Goal: Task Accomplishment & Management: Use online tool/utility

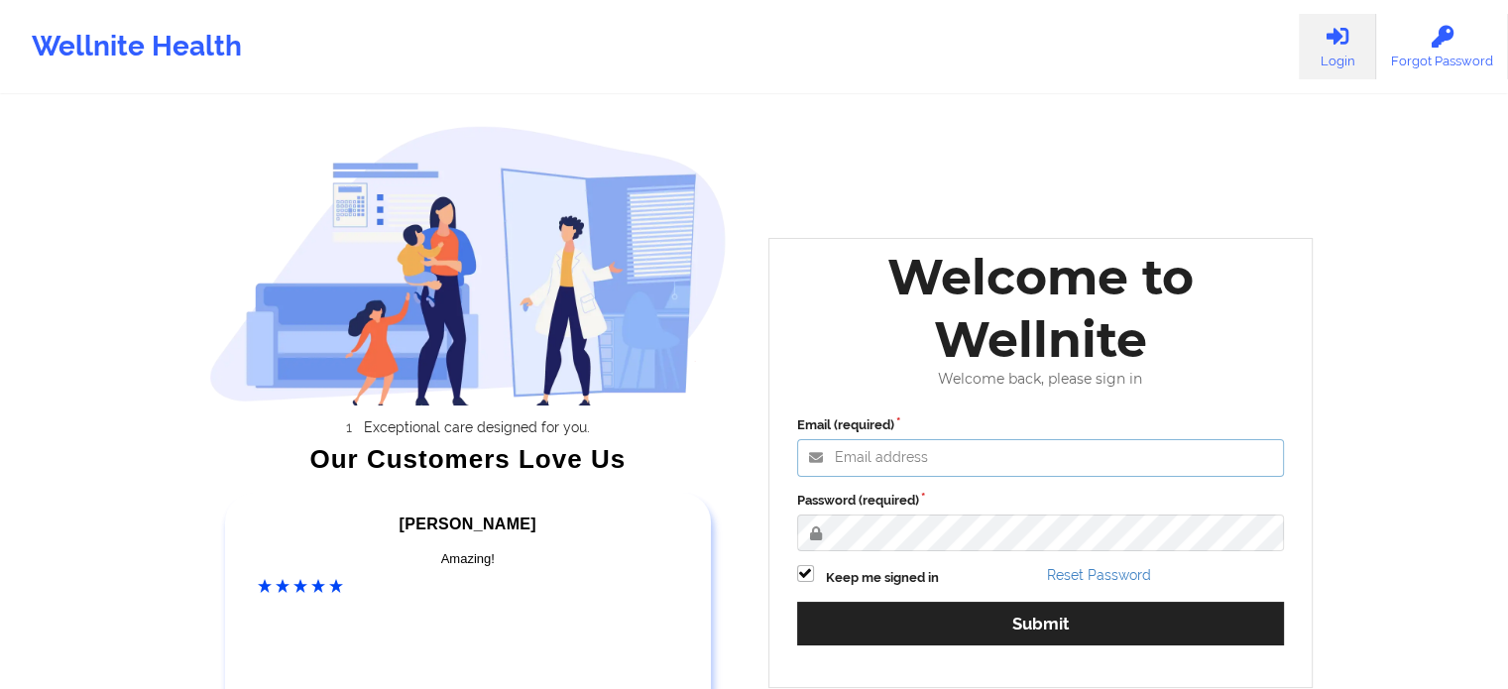
type input "[PERSON_NAME][EMAIL_ADDRESS][PERSON_NAME][DOMAIN_NAME]"
click at [928, 496] on label "Password (required)" at bounding box center [1041, 501] width 488 height 20
click at [910, 598] on div "Email (required) [PERSON_NAME][EMAIL_ADDRESS][PERSON_NAME][DOMAIN_NAME] Passwor…" at bounding box center [1040, 537] width 515 height 272
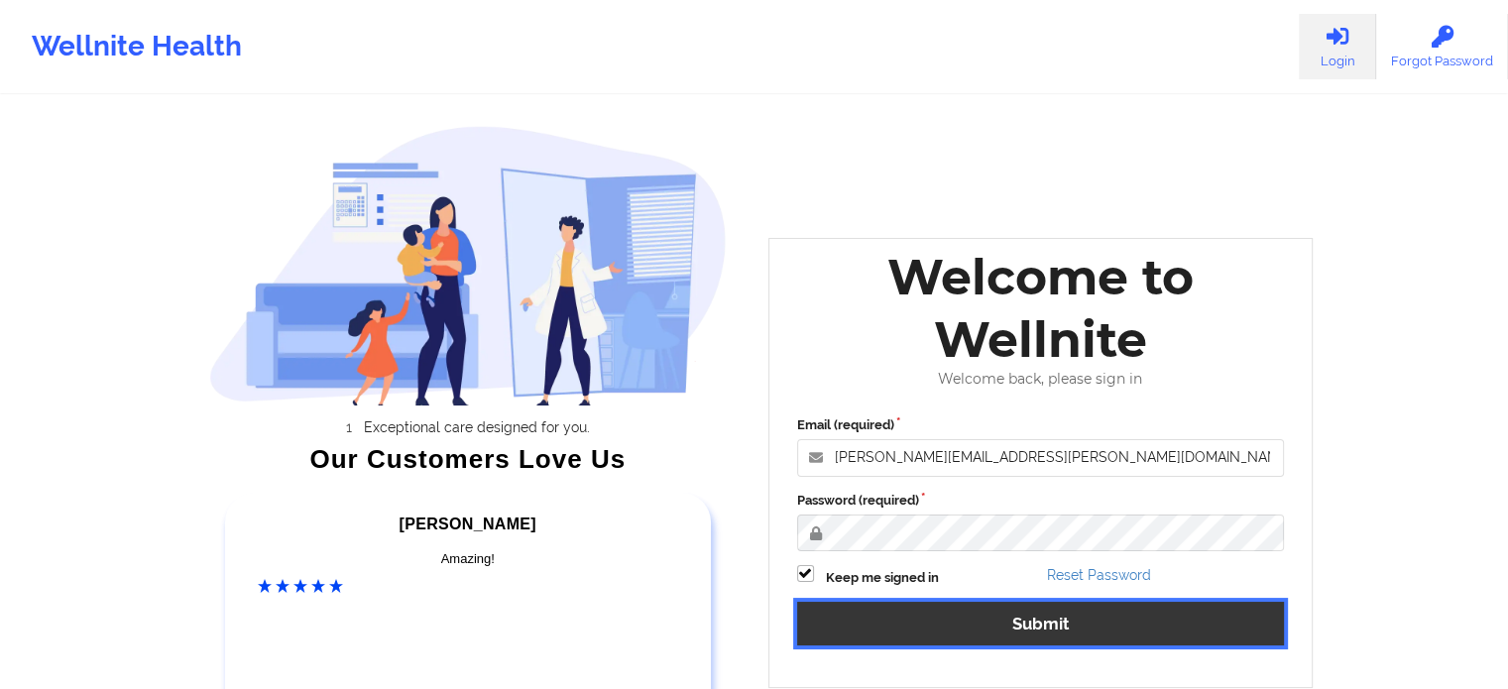
click at [900, 616] on button "Submit" at bounding box center [1041, 623] width 488 height 43
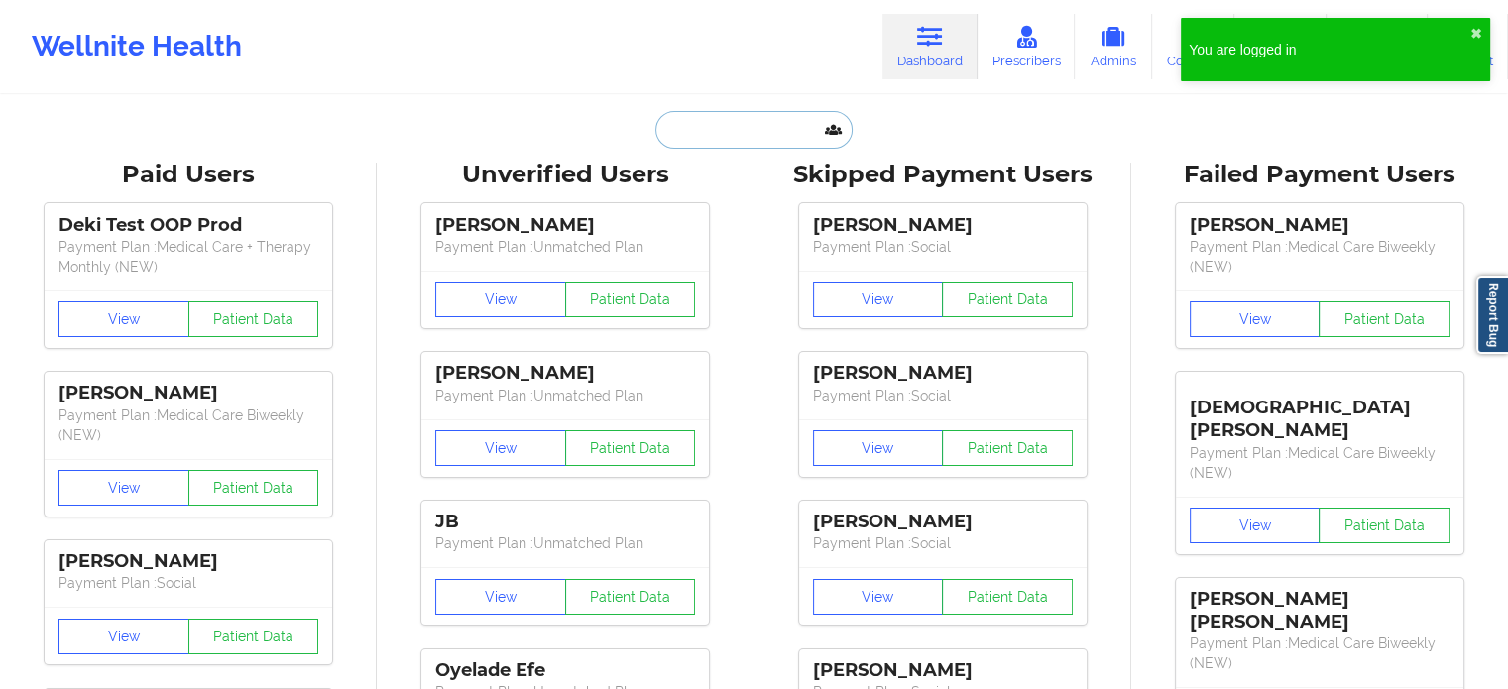
click at [734, 125] on input "text" at bounding box center [753, 130] width 196 height 38
paste input "[EMAIL_ADDRESS][DOMAIN_NAME]"
type input "[EMAIL_ADDRESS][DOMAIN_NAME]"
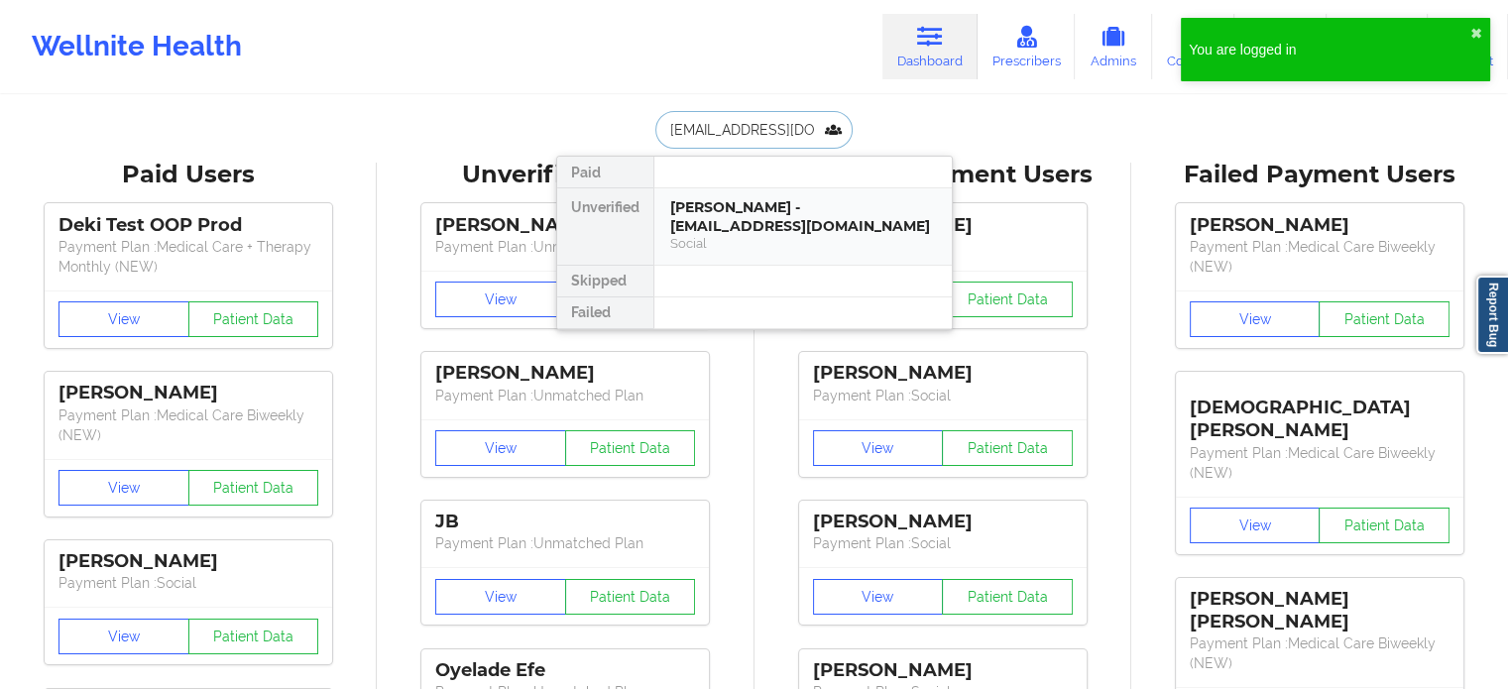
click at [771, 237] on div "Social" at bounding box center [803, 243] width 266 height 17
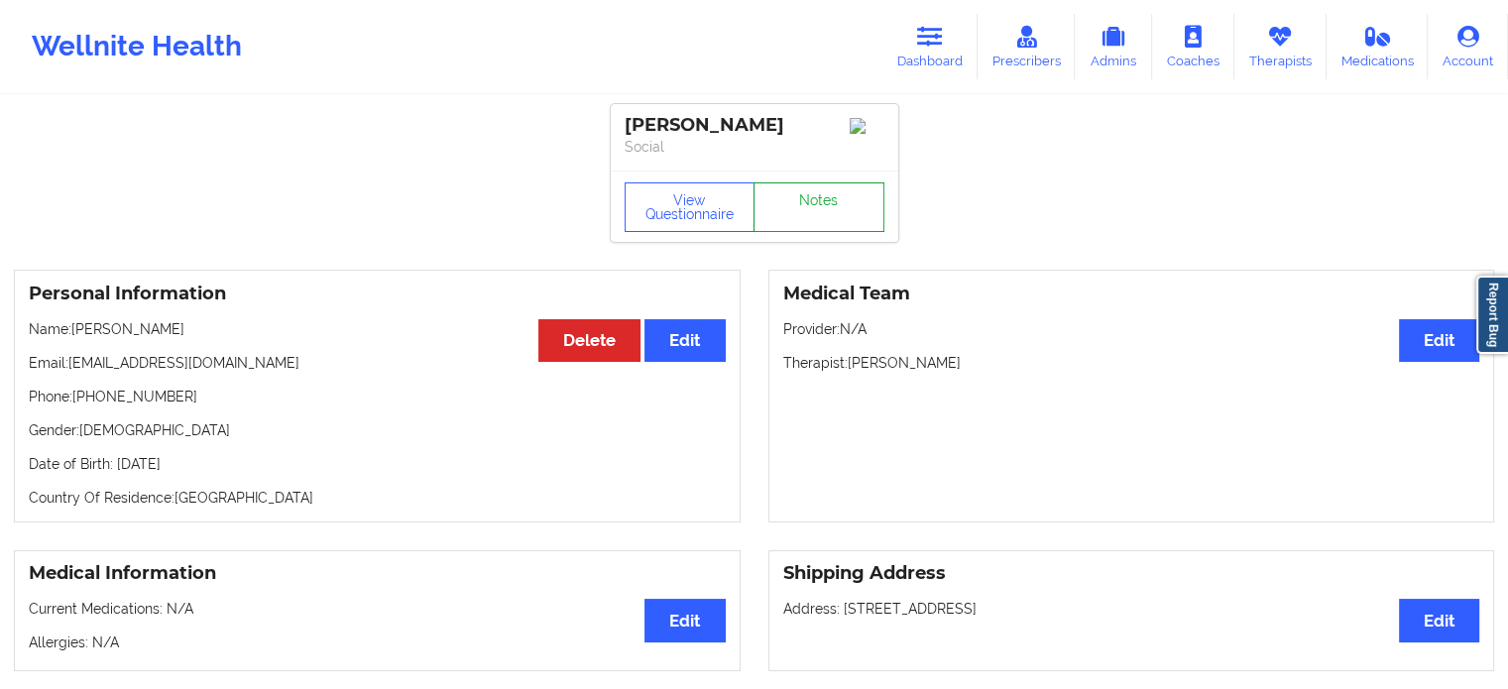
click at [840, 211] on link "Notes" at bounding box center [818, 207] width 131 height 50
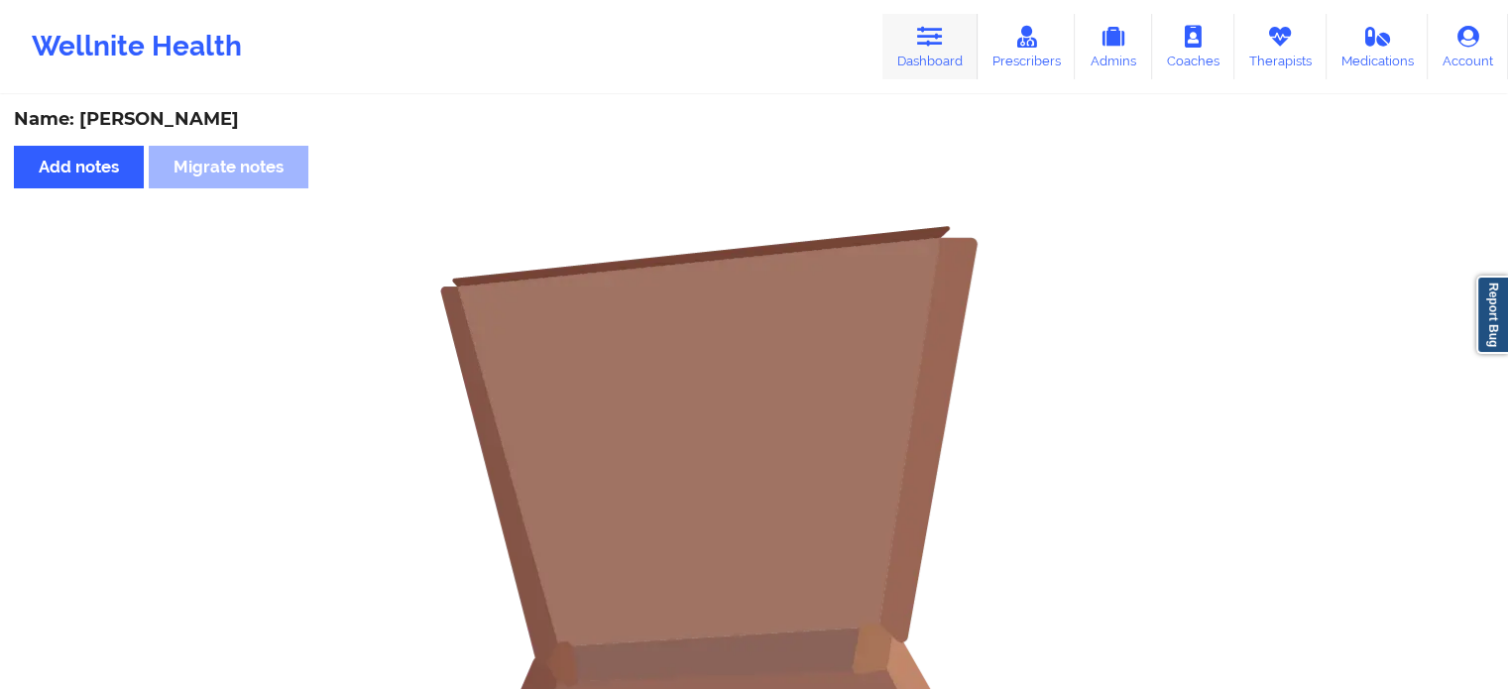
click at [932, 48] on link "Dashboard" at bounding box center [929, 46] width 95 height 65
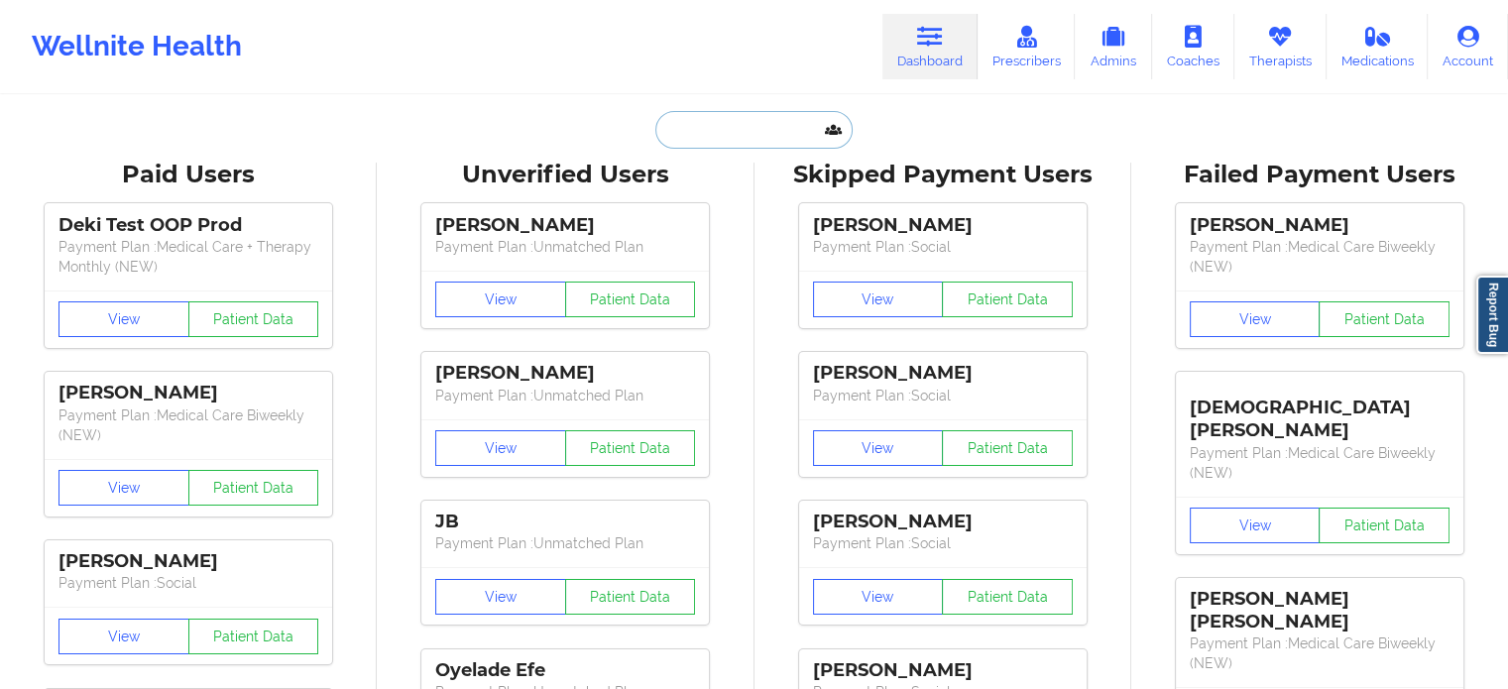
click at [771, 146] on input "text" at bounding box center [753, 130] width 196 height 38
paste input "[PHONE_NUMBER]"
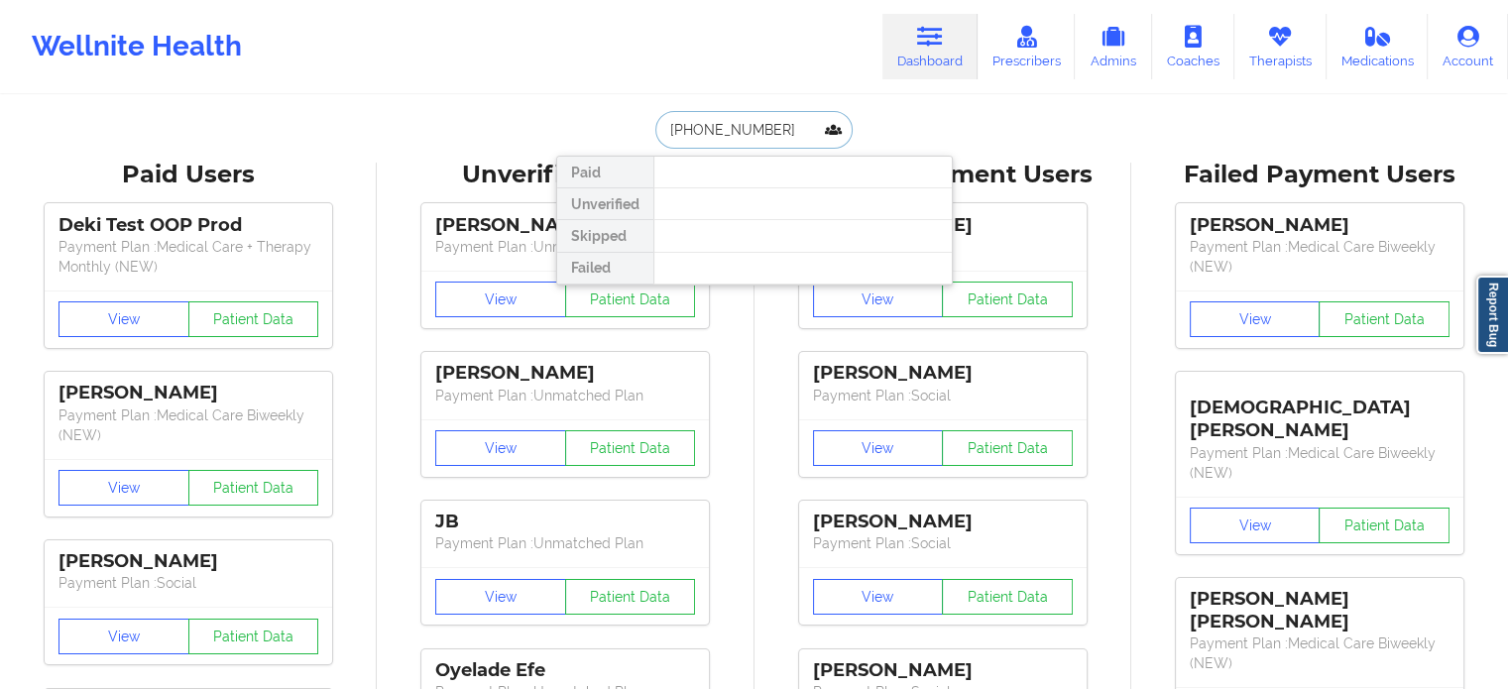
type input "[PHONE_NUMBER]"
